Goal: Task Accomplishment & Management: Manage account settings

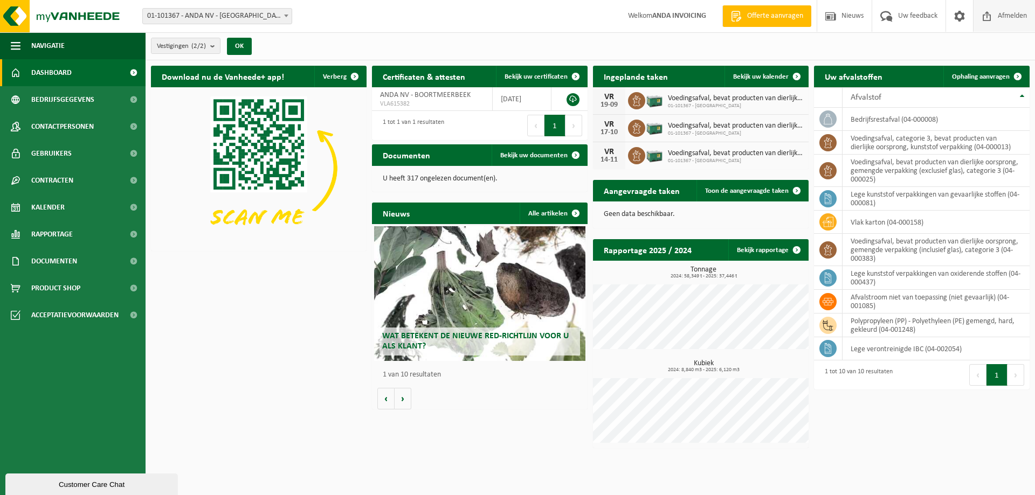
click at [1015, 18] on span "Afmelden" at bounding box center [1012, 16] width 34 height 32
click at [973, 73] on span "Ophaling aanvragen" at bounding box center [981, 76] width 58 height 7
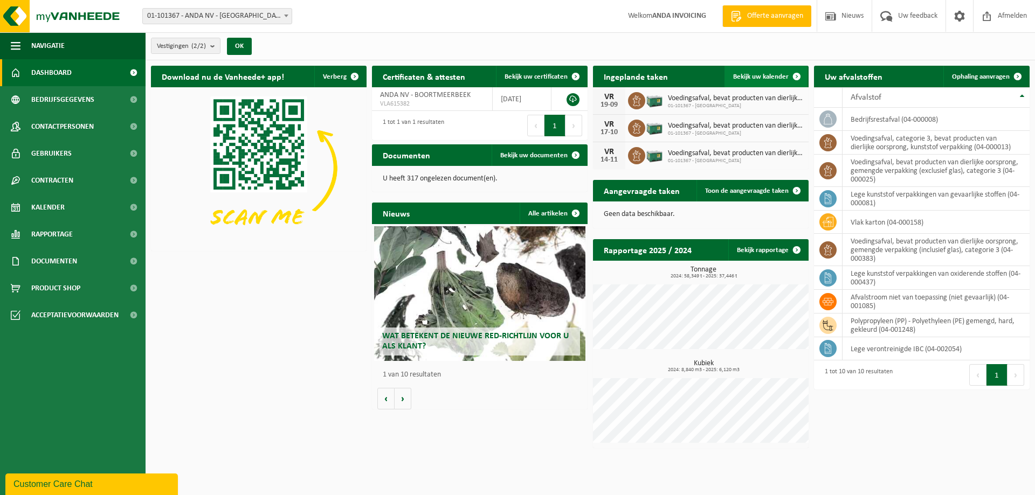
click at [768, 77] on span "Bekijk uw kalender" at bounding box center [760, 76] width 55 height 7
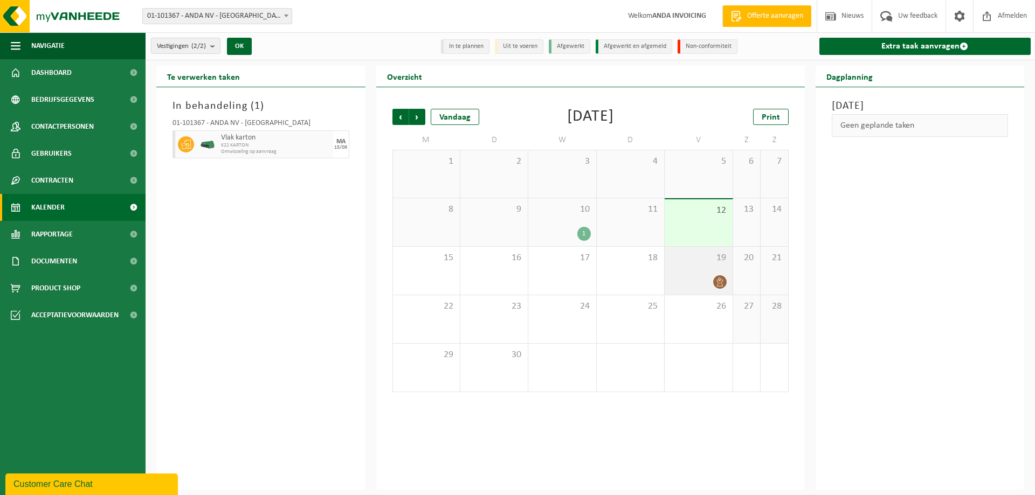
click at [724, 279] on icon at bounding box center [719, 281] width 9 height 9
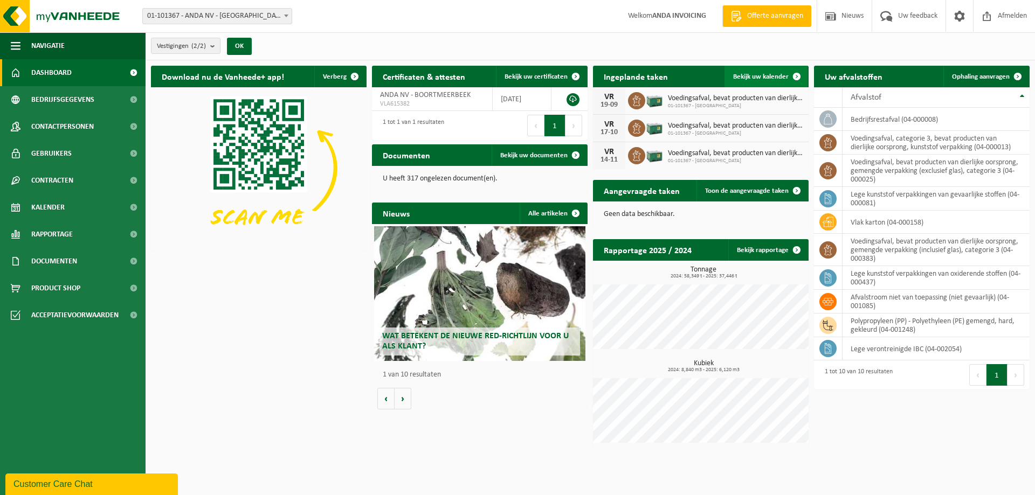
click at [761, 76] on span "Bekijk uw kalender" at bounding box center [760, 76] width 55 height 7
